Goal: Transaction & Acquisition: Purchase product/service

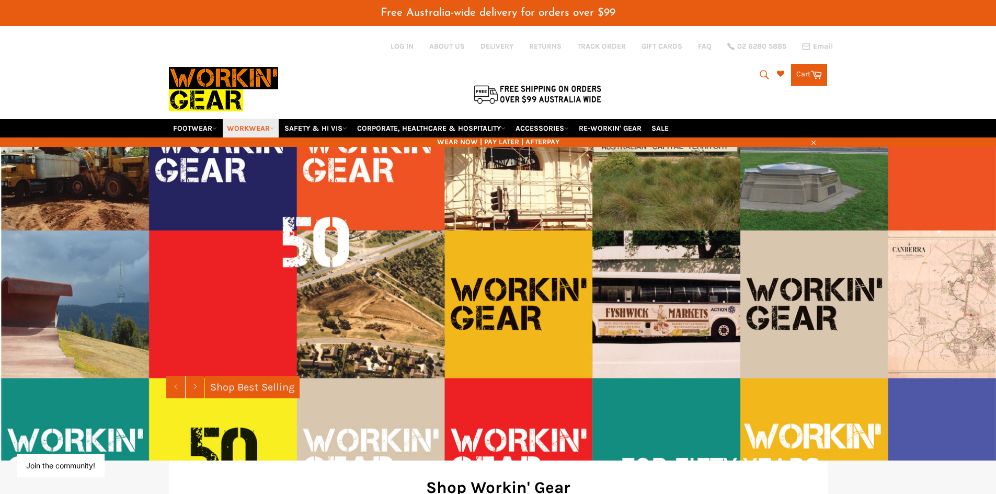
click at [273, 128] on icon at bounding box center [272, 128] width 5 height 5
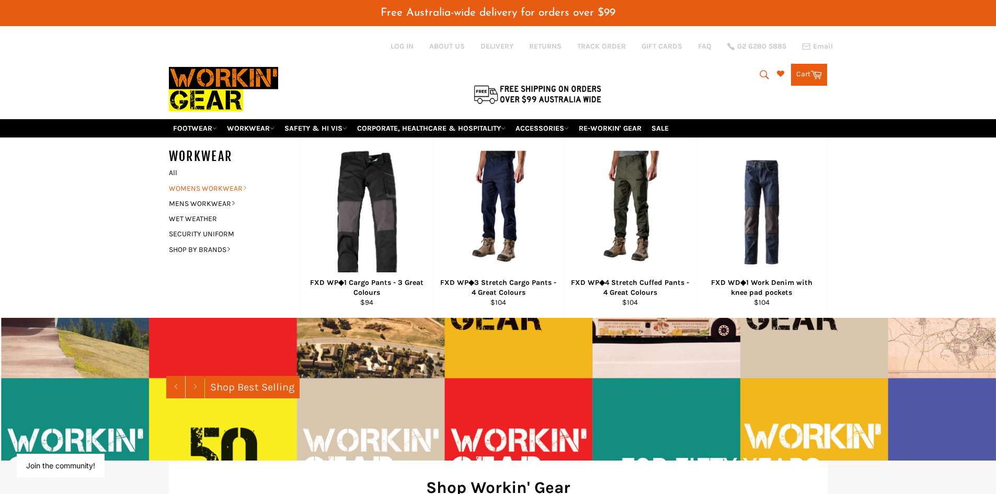
click at [231, 187] on link "WOMENS WORKWEAR" at bounding box center [227, 188] width 127 height 15
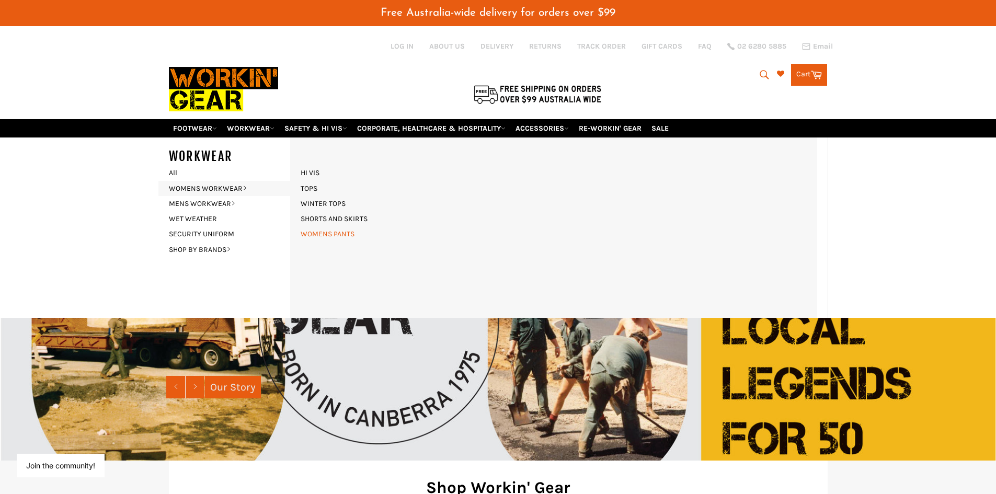
click at [325, 235] on link "WOMENS PANTS" at bounding box center [327, 233] width 64 height 15
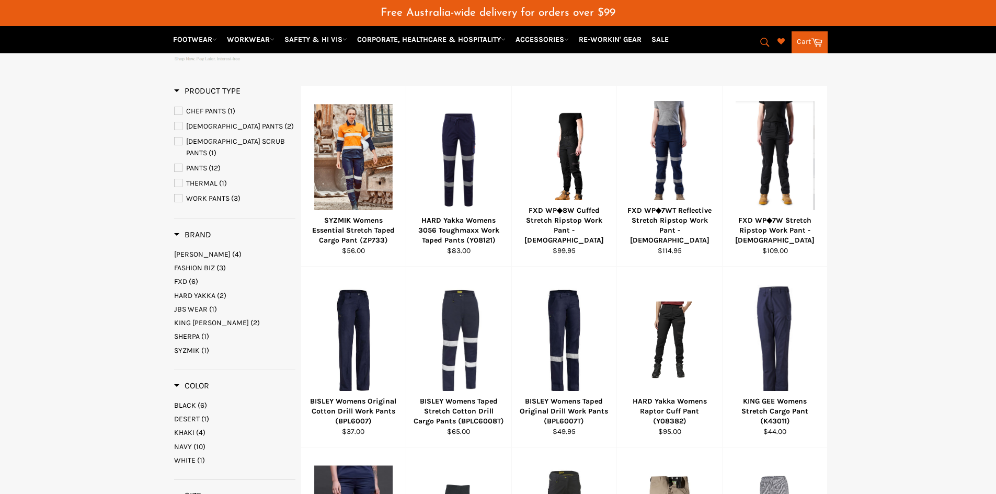
scroll to position [314, 0]
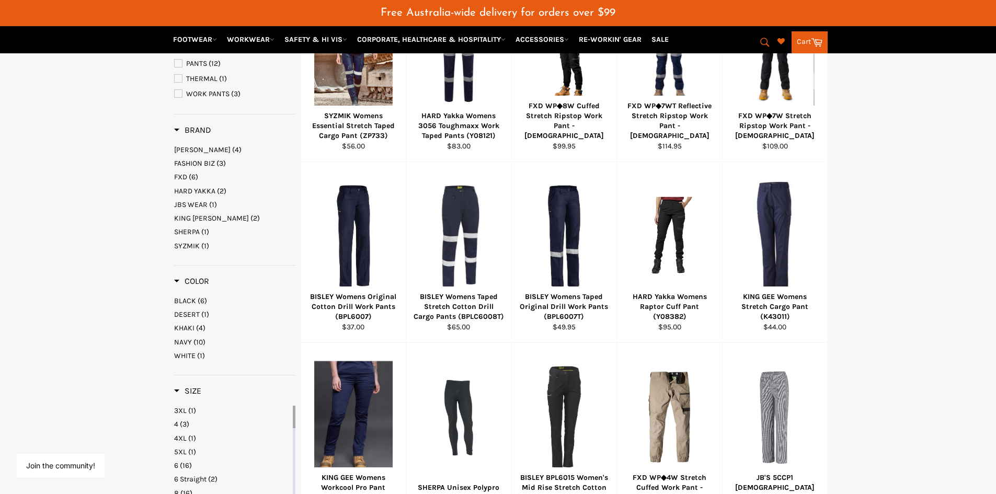
click at [190, 351] on span "WHITE" at bounding box center [184, 355] width 21 height 9
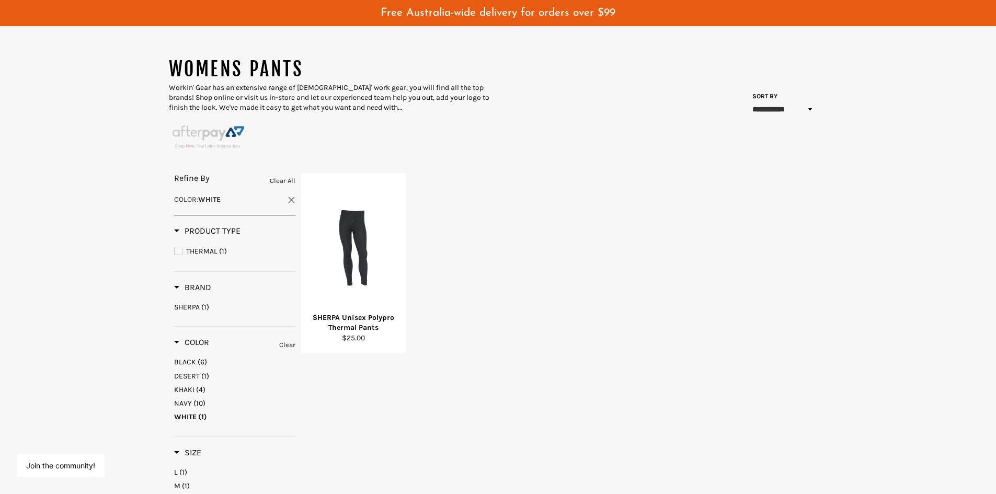
scroll to position [105, 0]
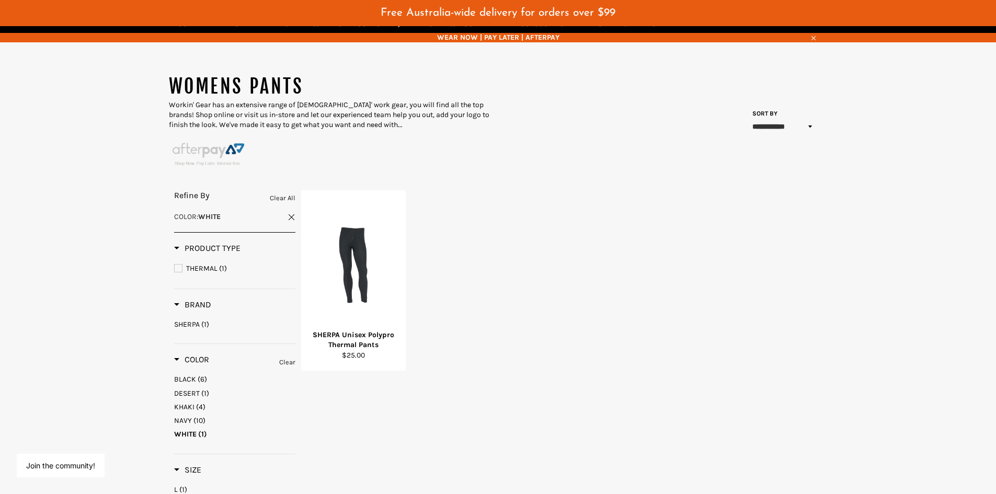
click at [292, 213] on span at bounding box center [292, 217] width 8 height 8
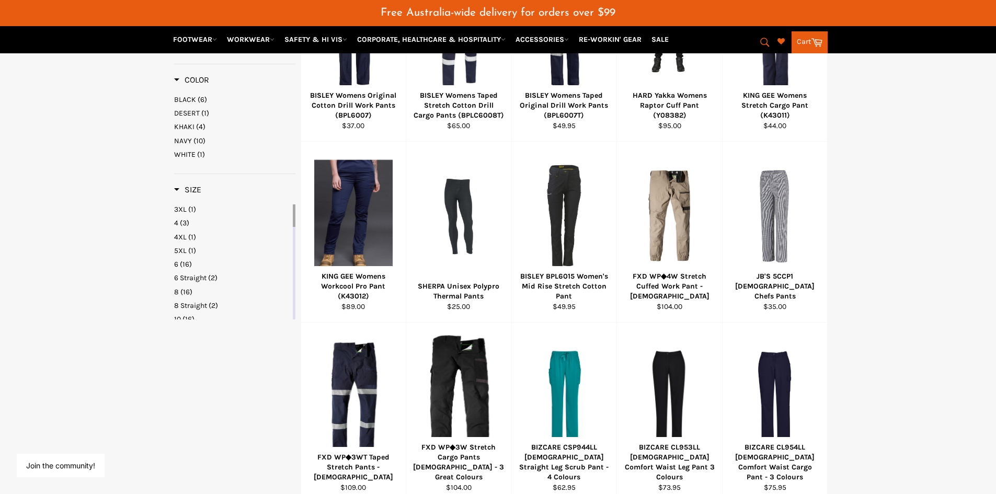
scroll to position [523, 0]
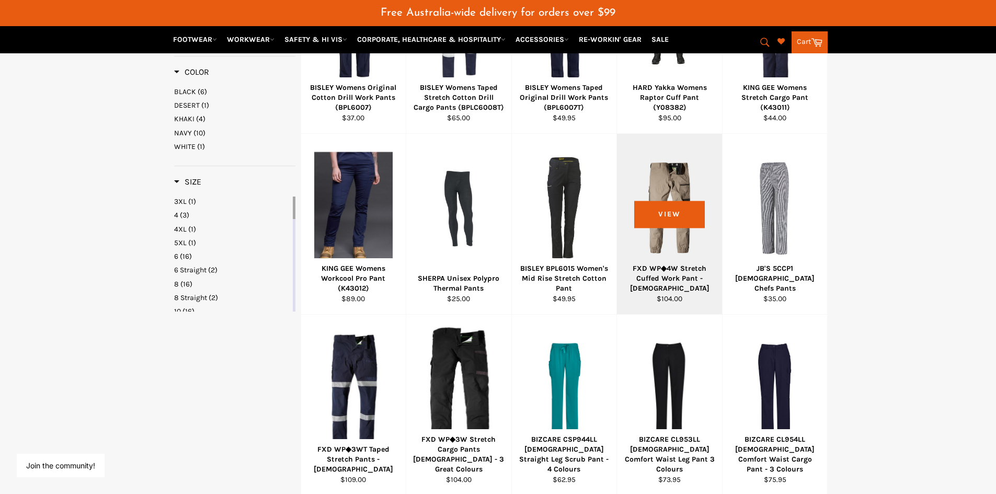
click at [689, 281] on div "FXD WP◆4W Stretch Cuffed Work Pant - Ladies" at bounding box center [670, 279] width 92 height 30
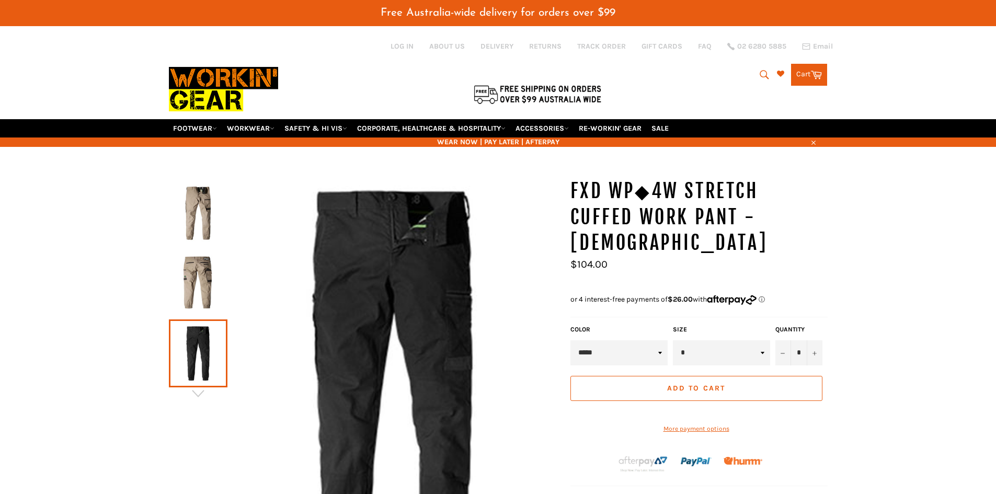
click at [664, 340] on select "***** ***** ****" at bounding box center [618, 352] width 97 height 25
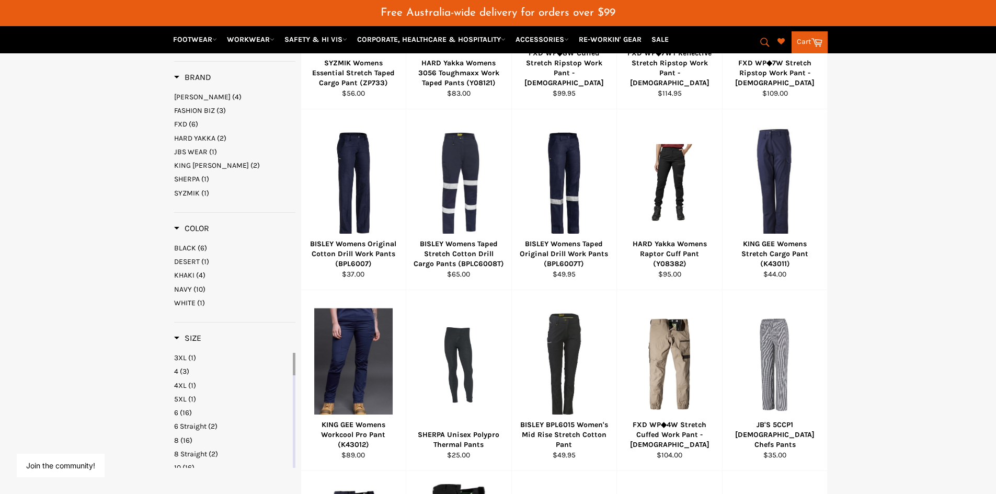
scroll to position [343, 0]
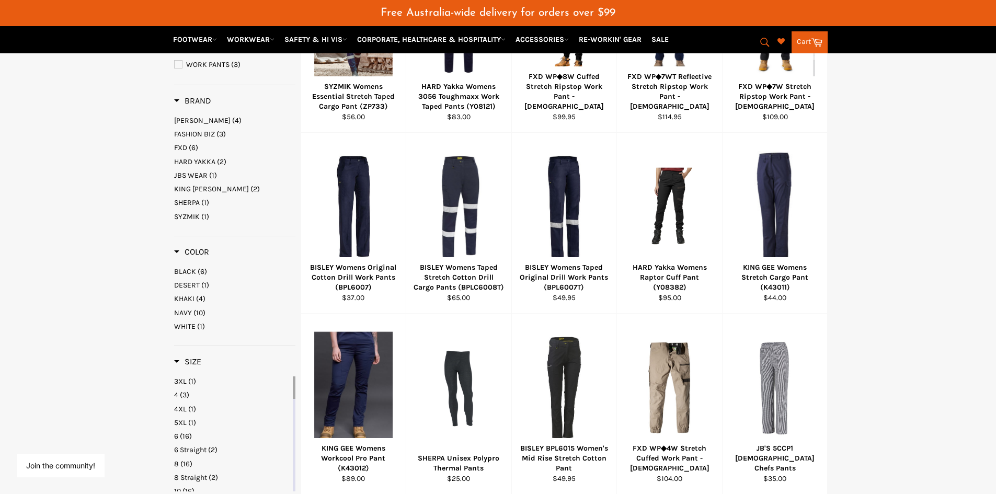
click at [198, 157] on span "HARD YAKKA" at bounding box center [194, 161] width 41 height 9
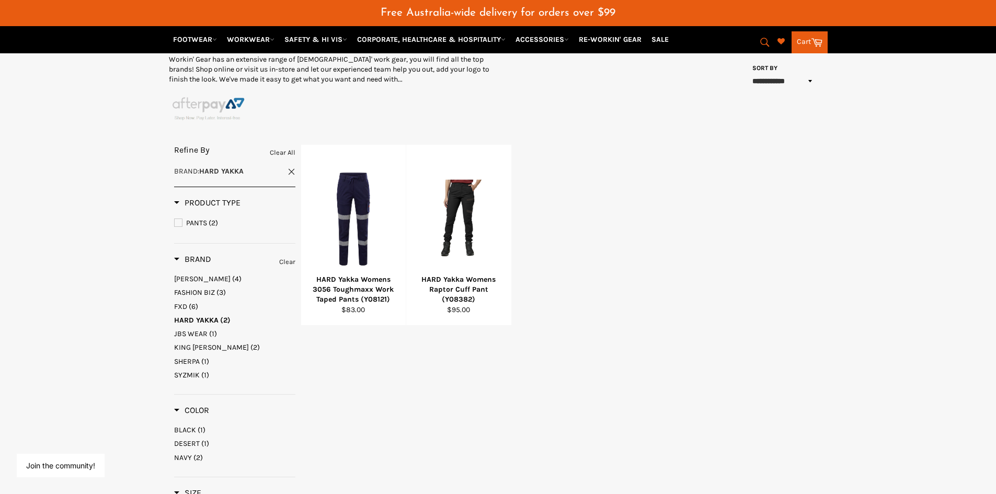
scroll to position [134, 0]
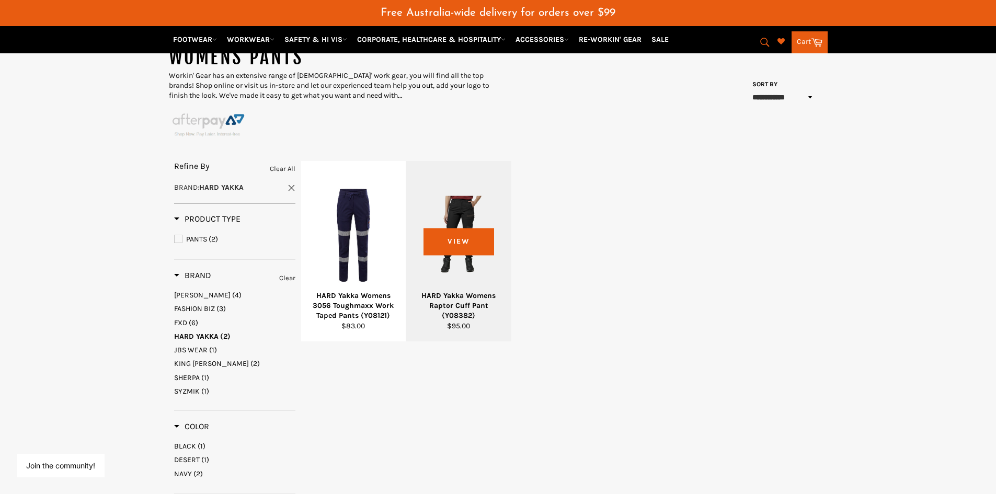
click at [468, 304] on div "HARD Yakka Womens Raptor Cuff Pant (Y08382)" at bounding box center [459, 306] width 92 height 30
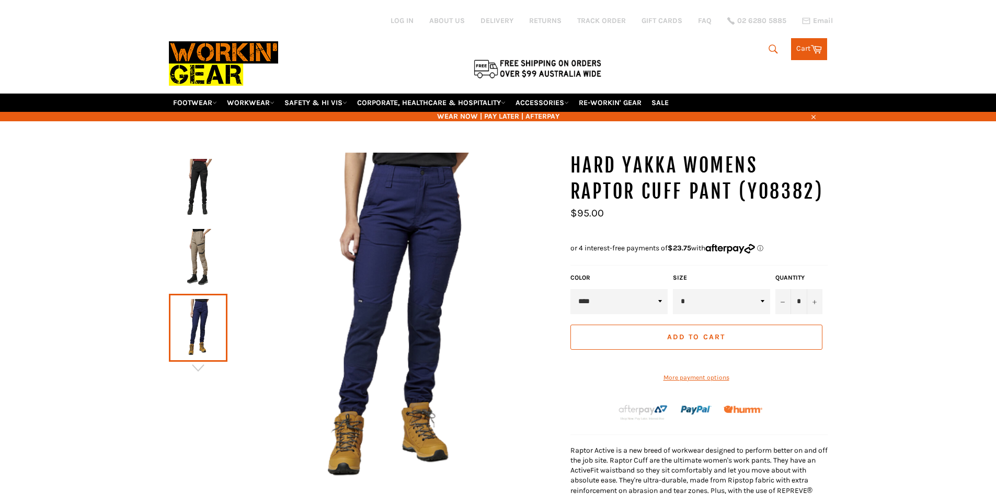
click at [661, 283] on div "Color **** ***** ******" at bounding box center [619, 293] width 102 height 41
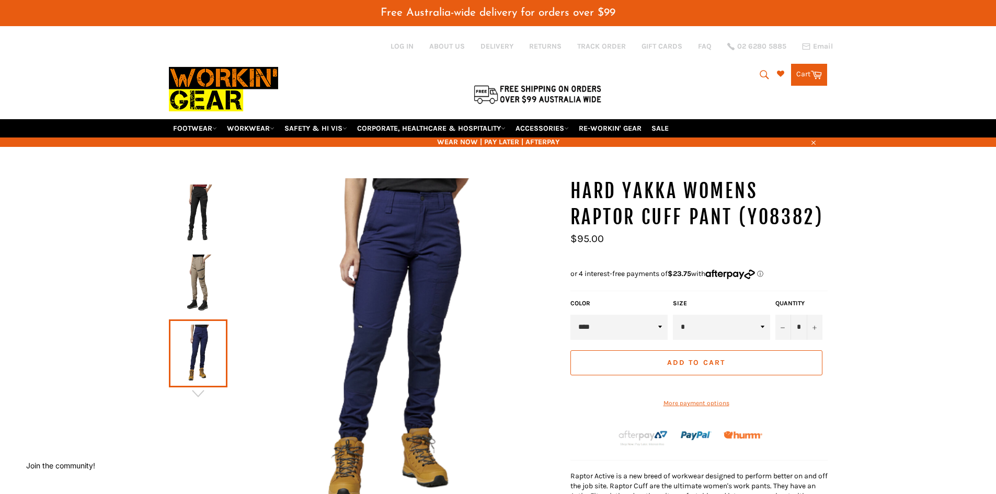
click at [661, 327] on select "**** ***** ******" at bounding box center [618, 327] width 97 height 25
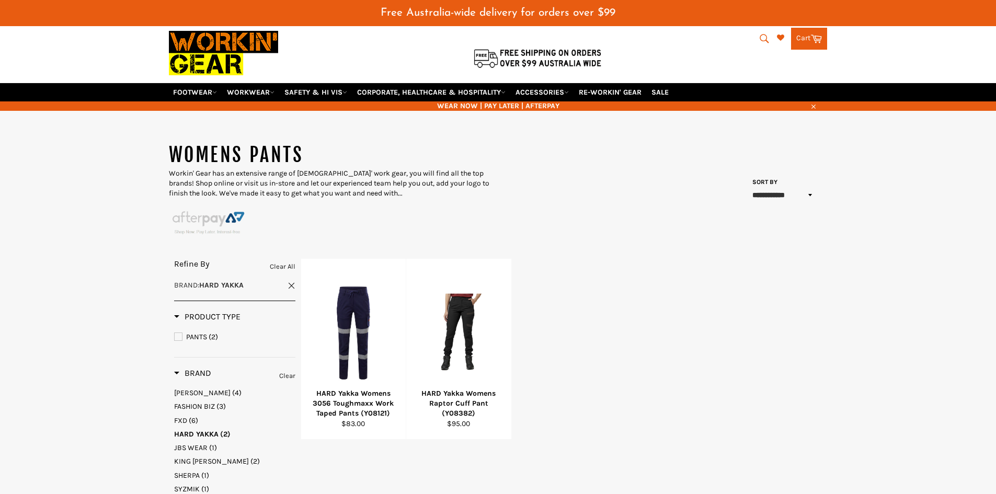
scroll to position [33, 0]
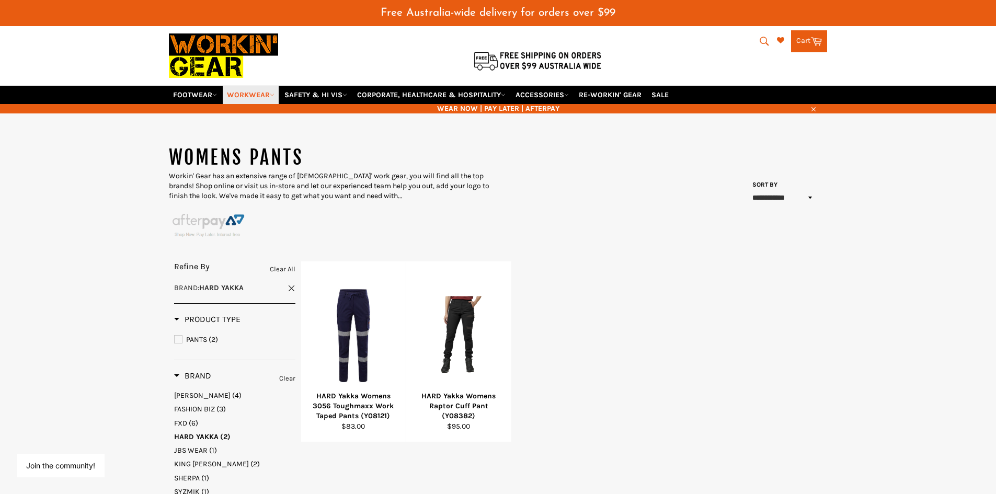
click at [262, 95] on link "WORKWEAR" at bounding box center [251, 95] width 56 height 18
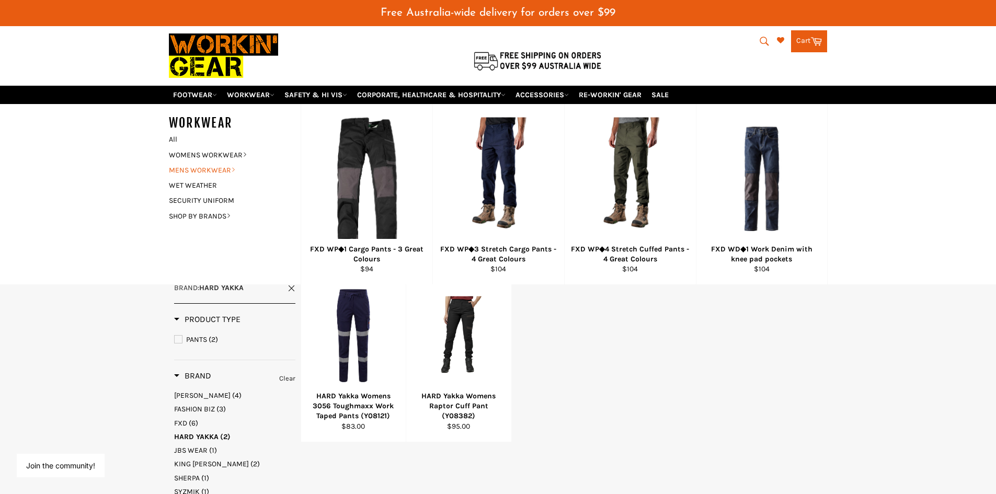
click at [224, 172] on link "MENS WORKWEAR" at bounding box center [227, 170] width 127 height 15
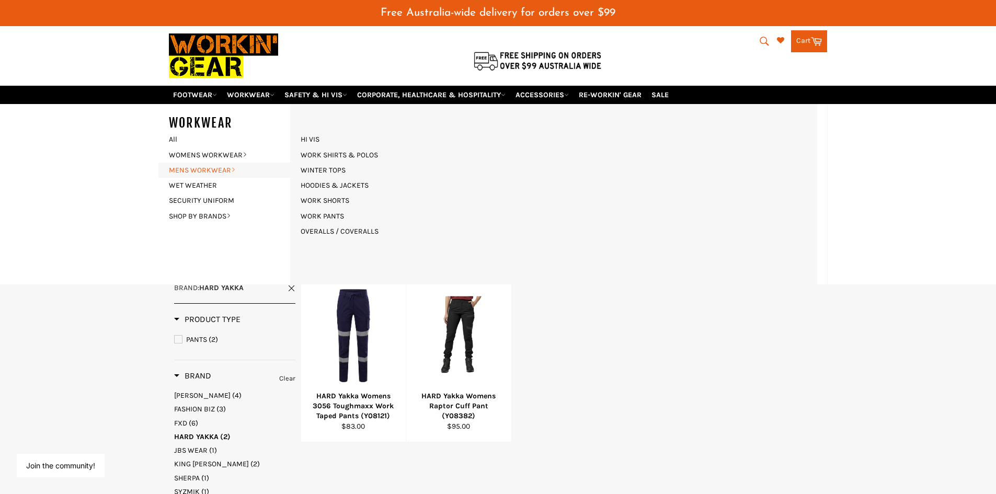
click at [219, 166] on link "MENS WORKWEAR" at bounding box center [227, 170] width 127 height 15
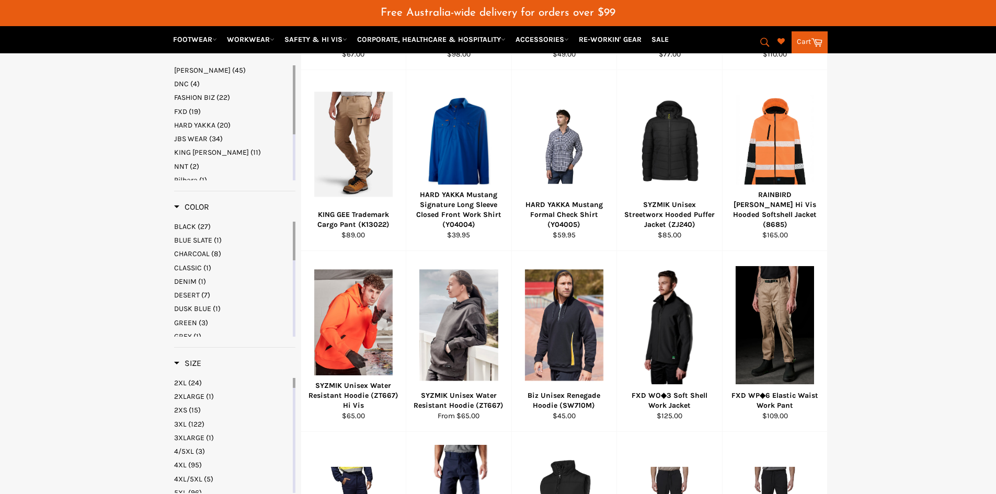
scroll to position [418, 0]
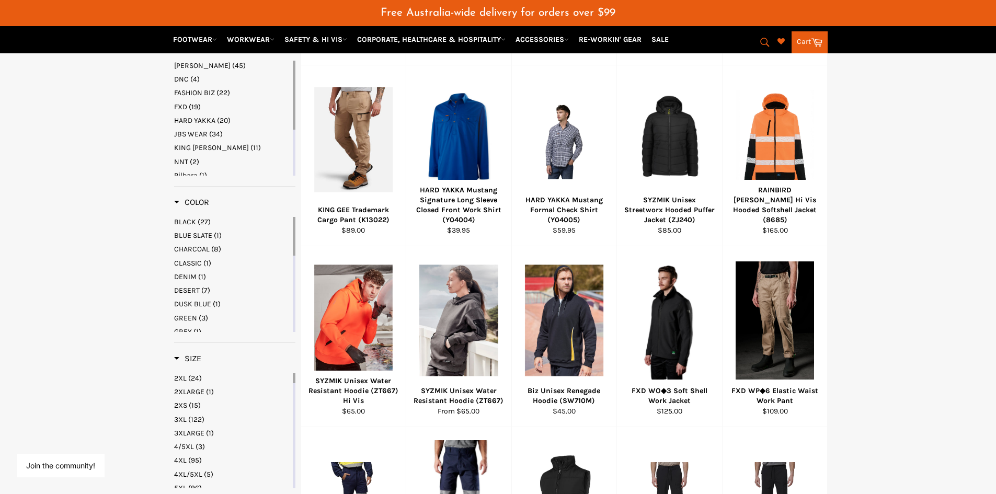
drag, startPoint x: 294, startPoint y: 245, endPoint x: 293, endPoint y: 238, distance: 6.4
click at [293, 238] on div at bounding box center [294, 236] width 3 height 39
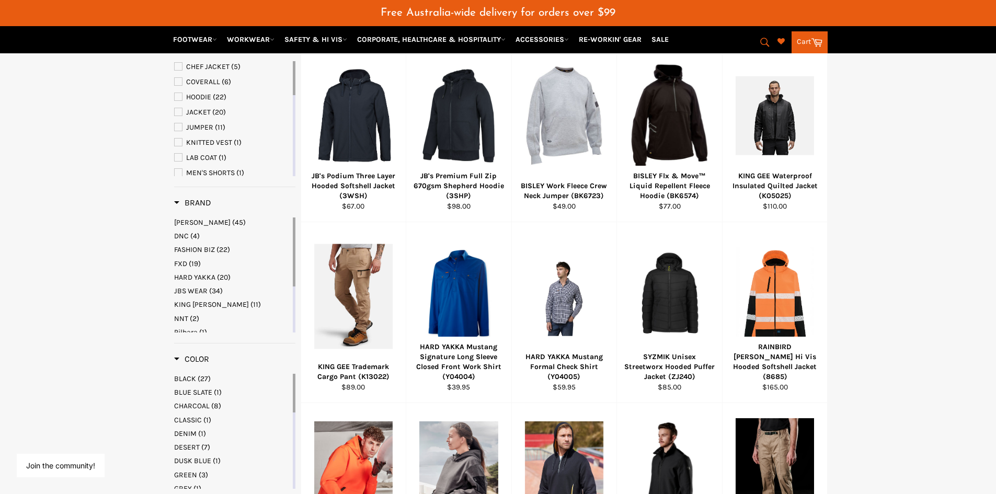
scroll to position [157, 0]
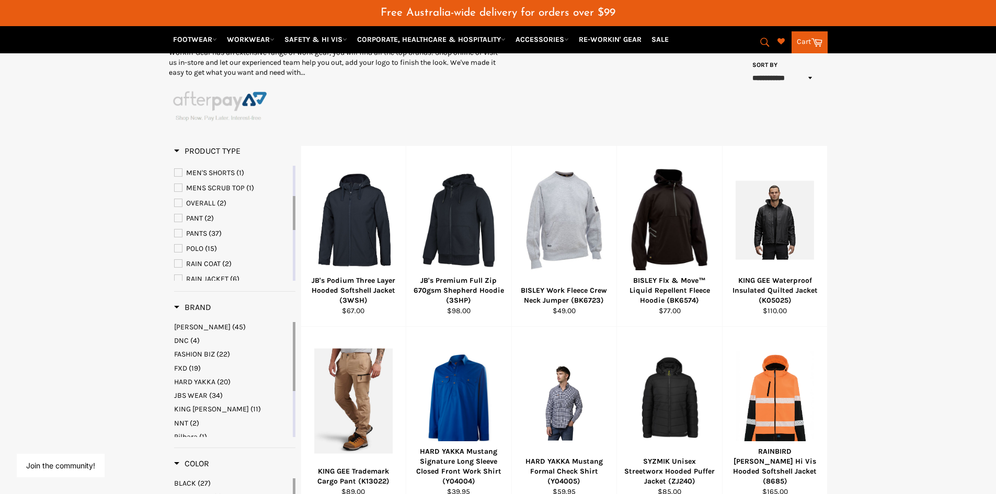
click at [180, 231] on span "PANTS" at bounding box center [178, 233] width 7 height 7
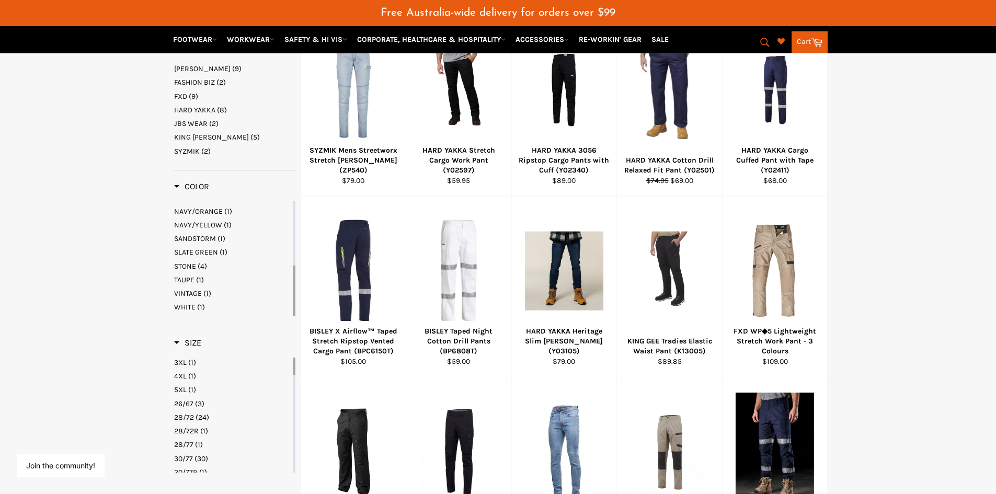
scroll to position [471, 0]
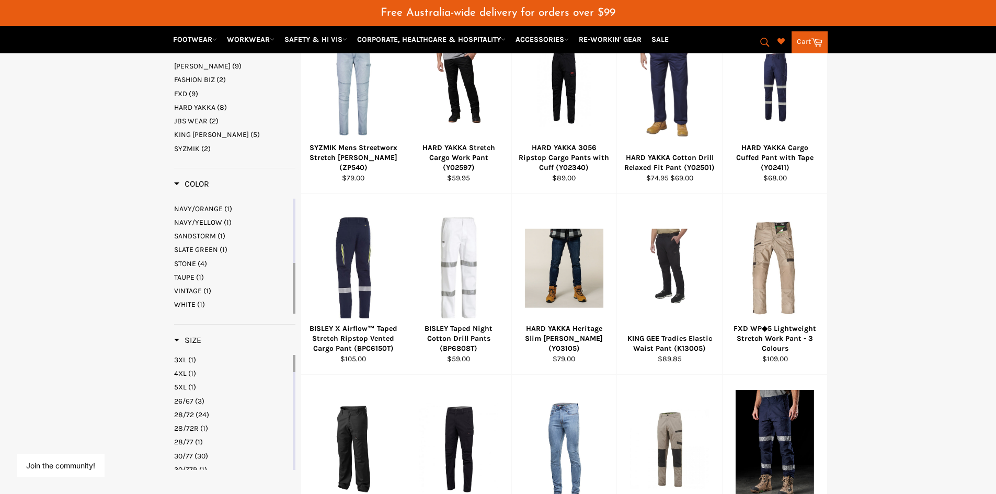
click at [194, 305] on span "WHITE" at bounding box center [184, 304] width 21 height 9
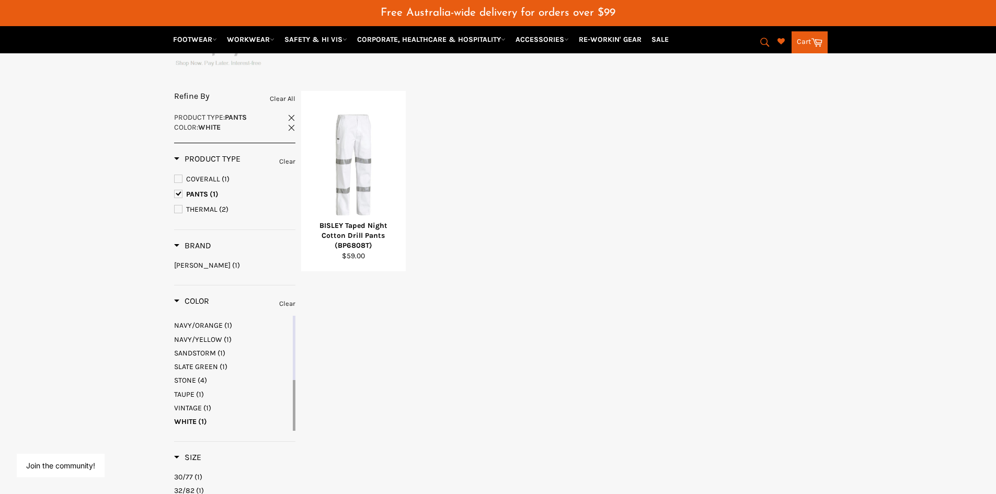
scroll to position [157, 0]
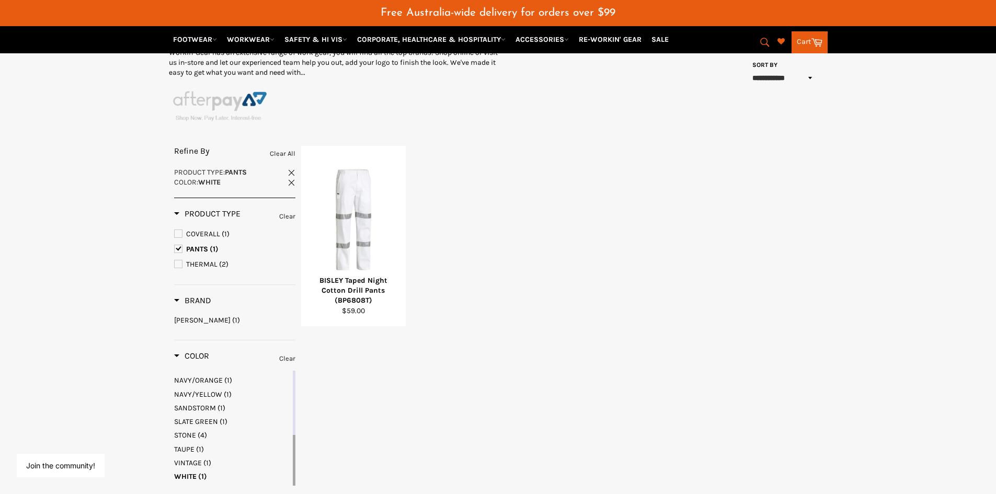
click at [291, 184] on span at bounding box center [292, 182] width 8 height 8
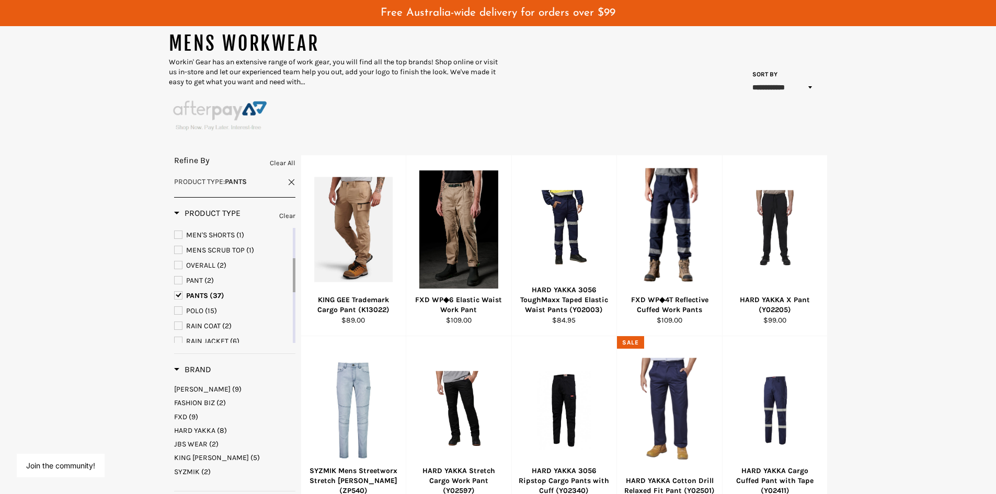
scroll to position [52, 0]
